Goal: Find specific page/section: Find specific page/section

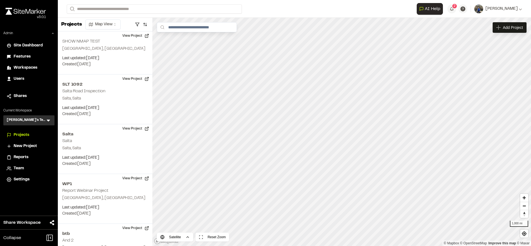
scroll to position [10, 0]
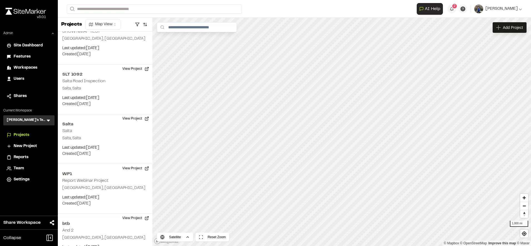
click at [27, 169] on div "Team" at bounding box center [33, 169] width 38 height 6
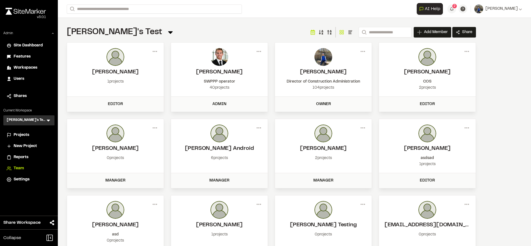
click at [50, 121] on icon at bounding box center [49, 121] width 6 height 6
click at [33, 131] on li at bounding box center [29, 133] width 51 height 12
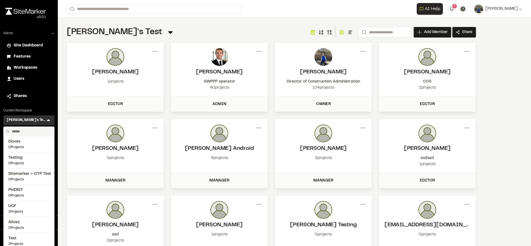
click at [33, 131] on input "text" at bounding box center [31, 131] width 42 height 9
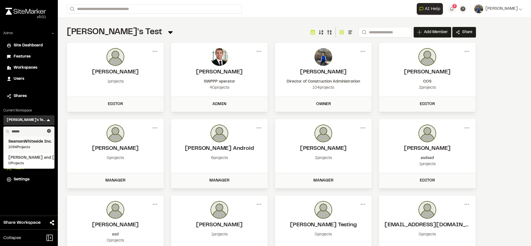
type input "******"
click at [27, 142] on span "SeamonWhiteside Inc." at bounding box center [28, 142] width 41 height 6
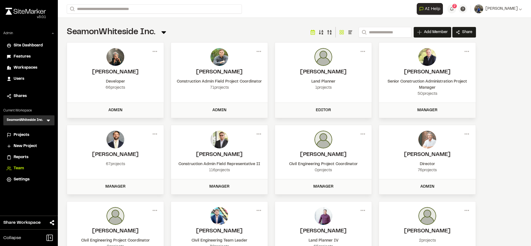
click at [24, 158] on span "Reports" at bounding box center [21, 157] width 15 height 6
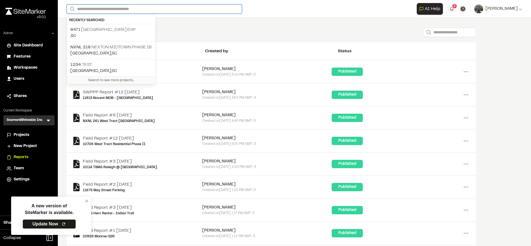
click at [124, 8] on input "Search" at bounding box center [154, 8] width 175 height 9
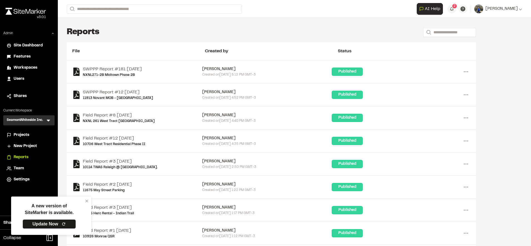
click at [221, 33] on div "Reports Search" at bounding box center [272, 32] width 410 height 11
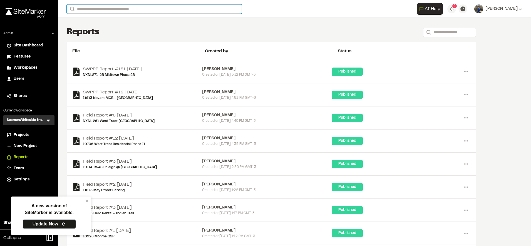
click at [135, 11] on input "Search" at bounding box center [154, 8] width 175 height 9
click at [123, 9] on input "Search" at bounding box center [154, 8] width 175 height 9
type input "**********"
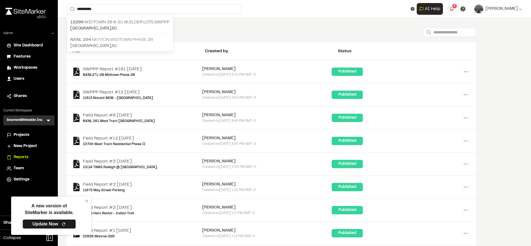
click at [119, 39] on p "NXNL 294 Nexton Midtown Phase 3B" at bounding box center [119, 39] width 99 height 7
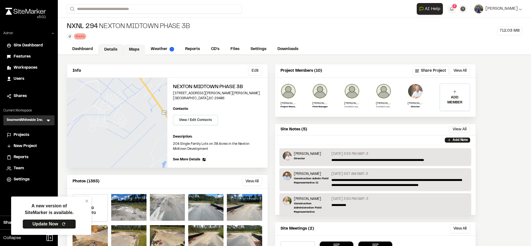
click at [132, 51] on link "Maps" at bounding box center [134, 50] width 22 height 11
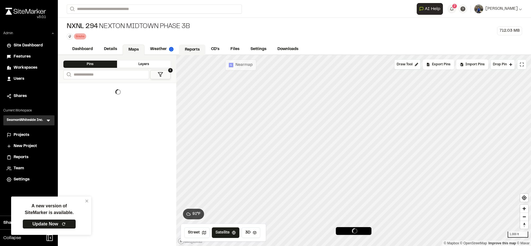
click at [189, 48] on link "Reports" at bounding box center [192, 50] width 26 height 11
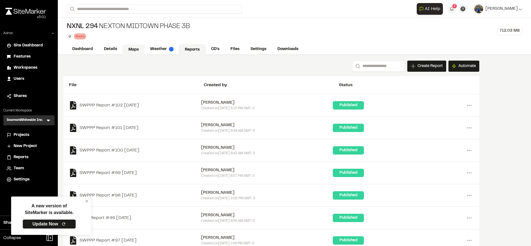
click at [138, 54] on link "Maps" at bounding box center [134, 50] width 22 height 11
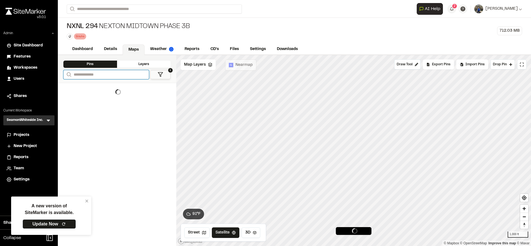
click at [125, 74] on input "Search" at bounding box center [106, 74] width 86 height 9
type input "***"
click at [146, 73] on icon at bounding box center [145, 75] width 4 height 4
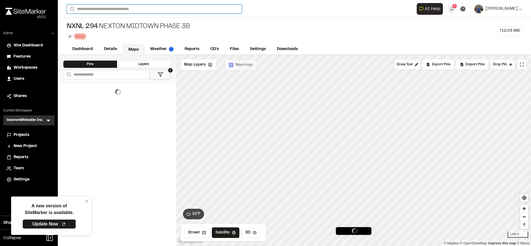
click at [190, 11] on input "Search" at bounding box center [154, 8] width 175 height 9
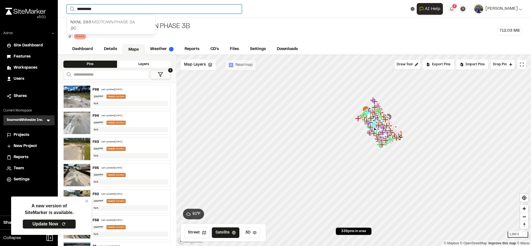
type input "**********"
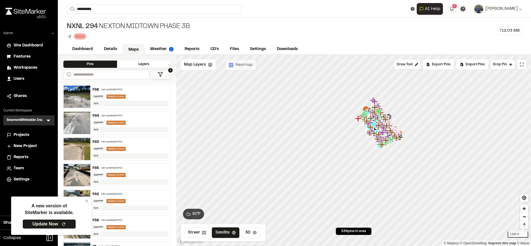
click at [132, 23] on p "NXNL 293 Midtown Phase 3A" at bounding box center [111, 22] width 82 height 7
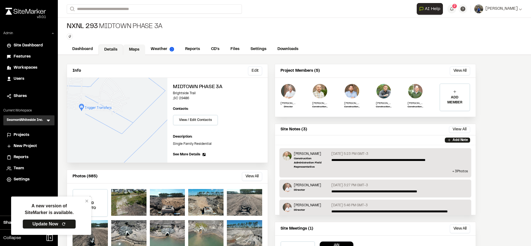
click at [132, 48] on link "Maps" at bounding box center [134, 50] width 22 height 11
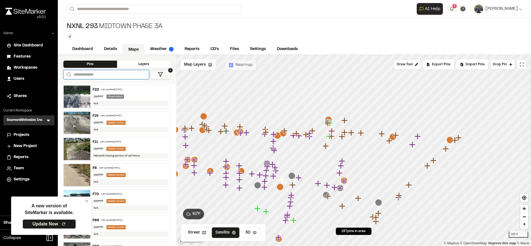
click at [107, 77] on input "Search" at bounding box center [106, 74] width 86 height 9
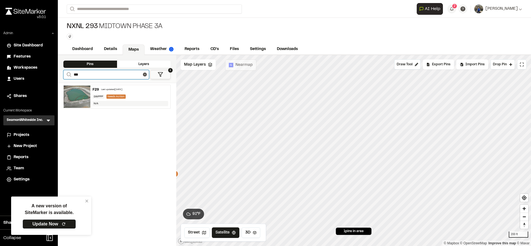
type input "***"
click at [134, 93] on div "F29 Last updated Sep 24, 2025 SWPPP Needs Action N/A" at bounding box center [130, 96] width 80 height 23
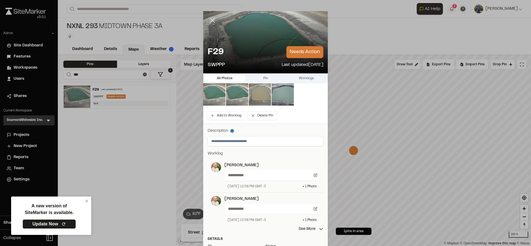
click at [209, 20] on icon at bounding box center [212, 20] width 9 height 9
